Goal: Find specific page/section

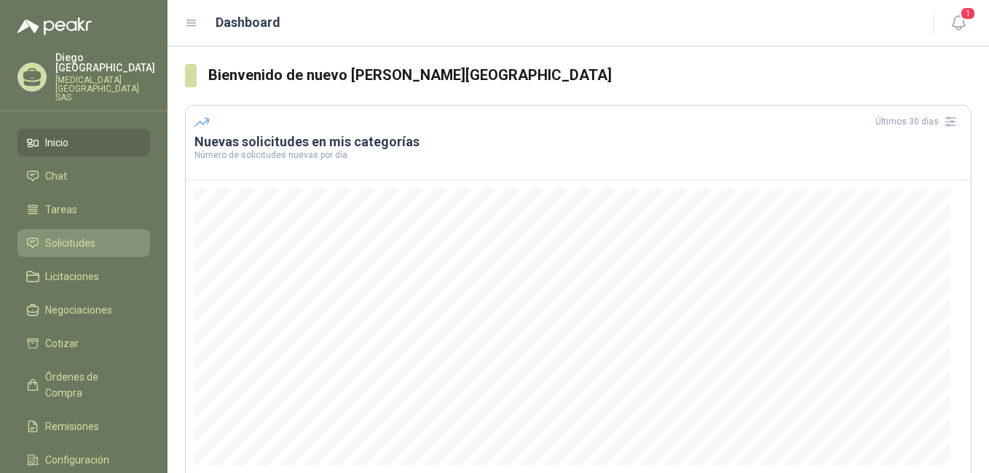
click at [65, 235] on span "Solicitudes" at bounding box center [70, 243] width 50 height 16
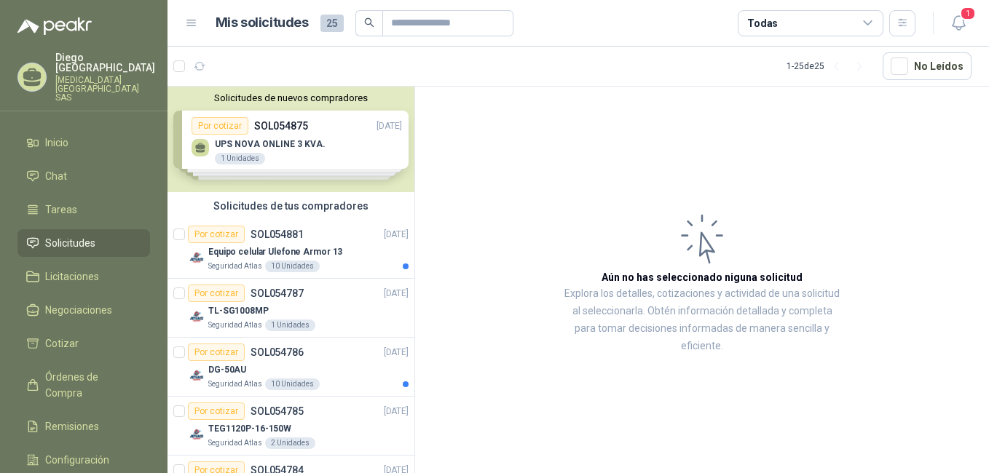
click at [282, 143] on div "Solicitudes de nuevos compradores Por cotizar SOL054875 [DATE] UPS NOVA ONLINE …" at bounding box center [290, 140] width 247 height 106
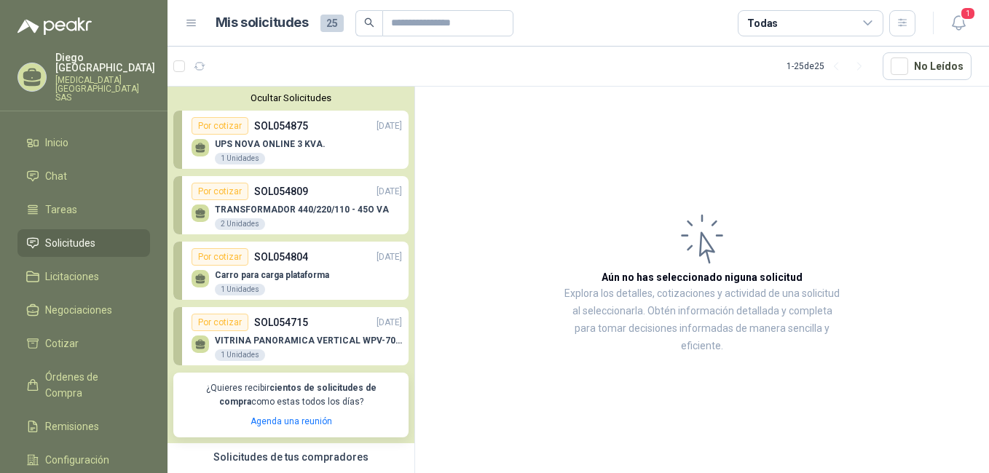
click at [283, 209] on p "TRANSFORMADOR 440/220/110 - 45O VA" at bounding box center [302, 210] width 174 height 10
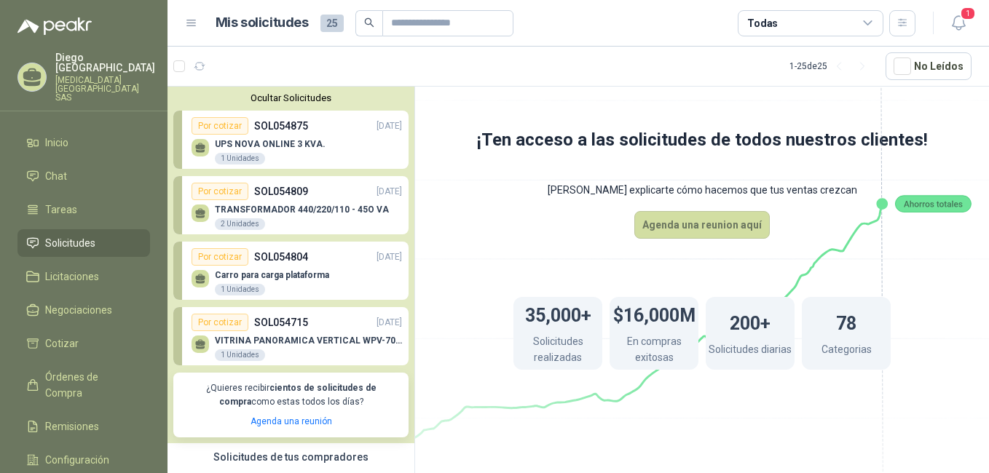
click at [284, 207] on p "TRANSFORMADOR 440/220/110 - 45O VA" at bounding box center [302, 210] width 174 height 10
click at [276, 277] on p "Carro para carga plataforma" at bounding box center [272, 275] width 114 height 10
click at [277, 99] on button "Ocultar Solicitudes" at bounding box center [290, 97] width 235 height 11
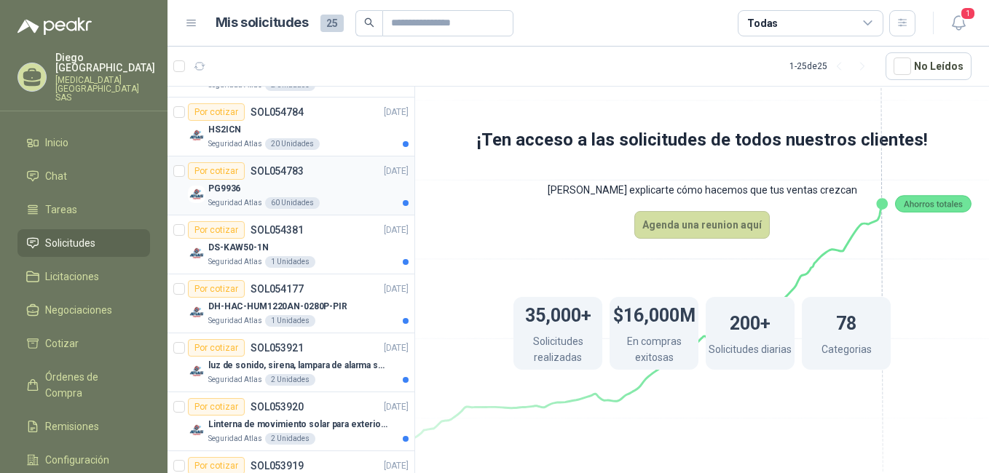
scroll to position [364, 0]
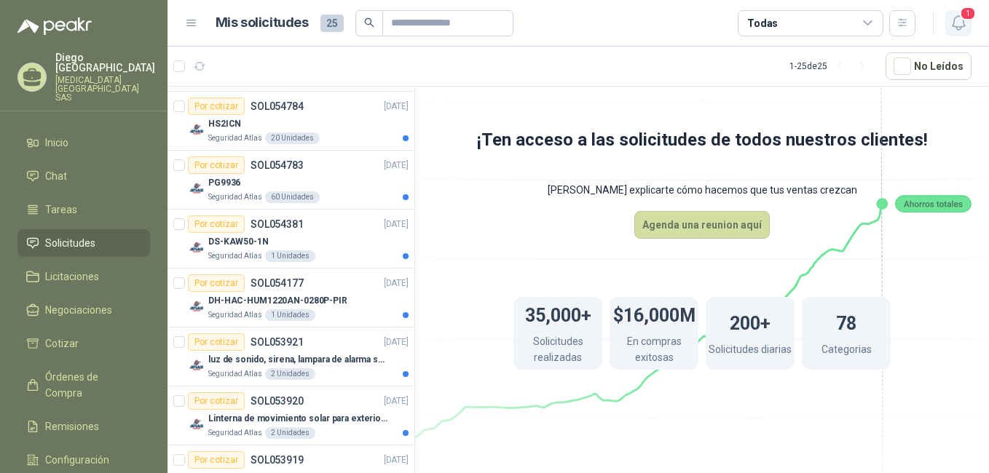
click at [965, 23] on icon "button" at bounding box center [958, 23] width 18 height 18
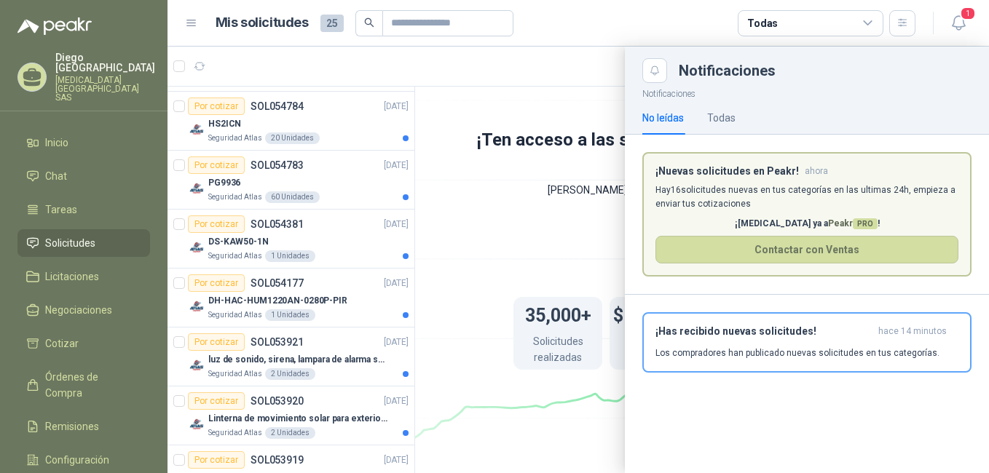
click at [532, 68] on div at bounding box center [577, 260] width 821 height 427
